Goal: Navigation & Orientation: Find specific page/section

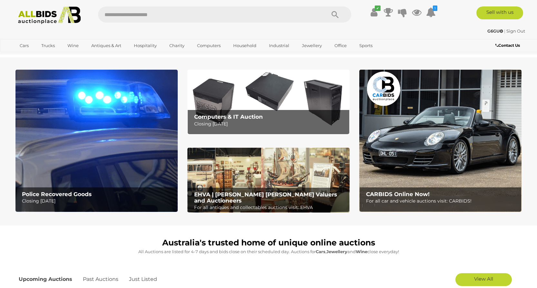
click at [55, 194] on b "Police Recovered Goods" at bounding box center [57, 194] width 70 height 6
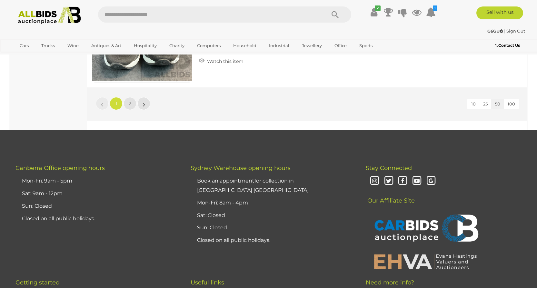
scroll to position [5524, 0]
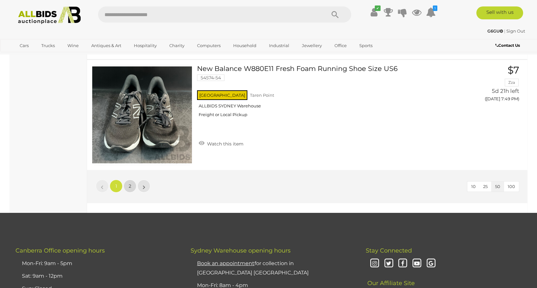
click at [128, 189] on link "2" at bounding box center [129, 186] width 13 height 13
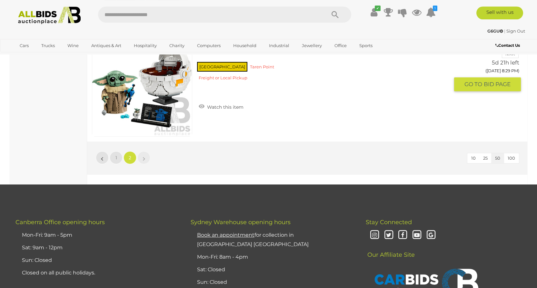
scroll to position [5111, 0]
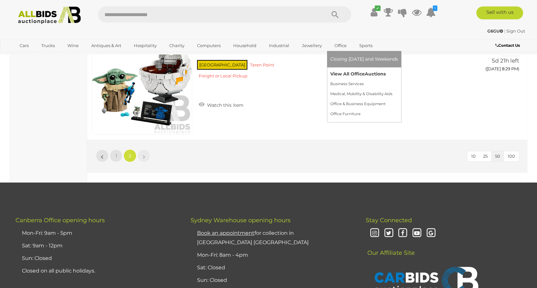
click at [331, 74] on link "View All Office Auctions" at bounding box center [364, 74] width 68 height 10
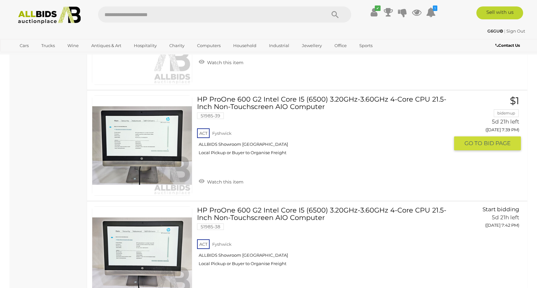
scroll to position [1775, 0]
